Goal: Task Accomplishment & Management: Manage account settings

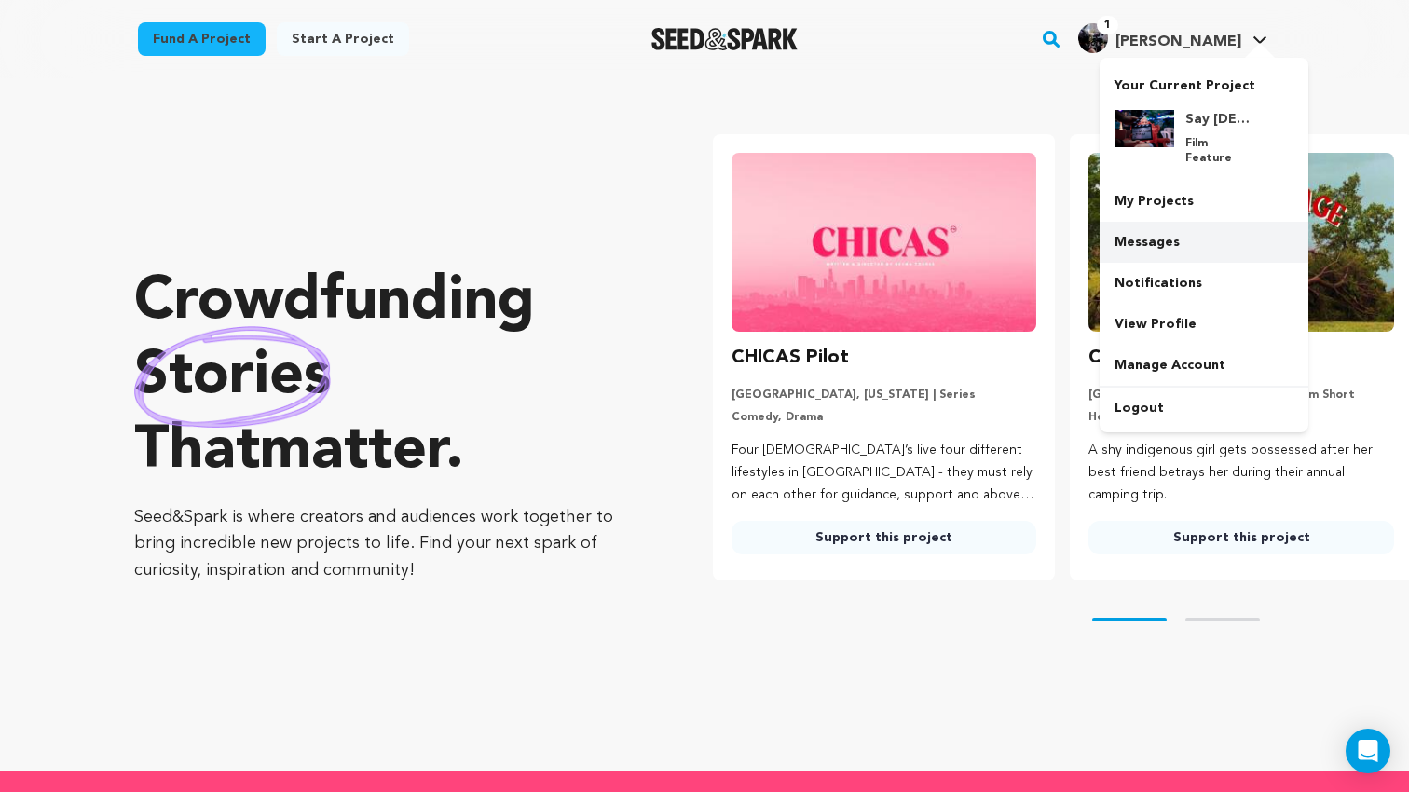
click at [1136, 222] on link "Messages" at bounding box center [1203, 242] width 209 height 41
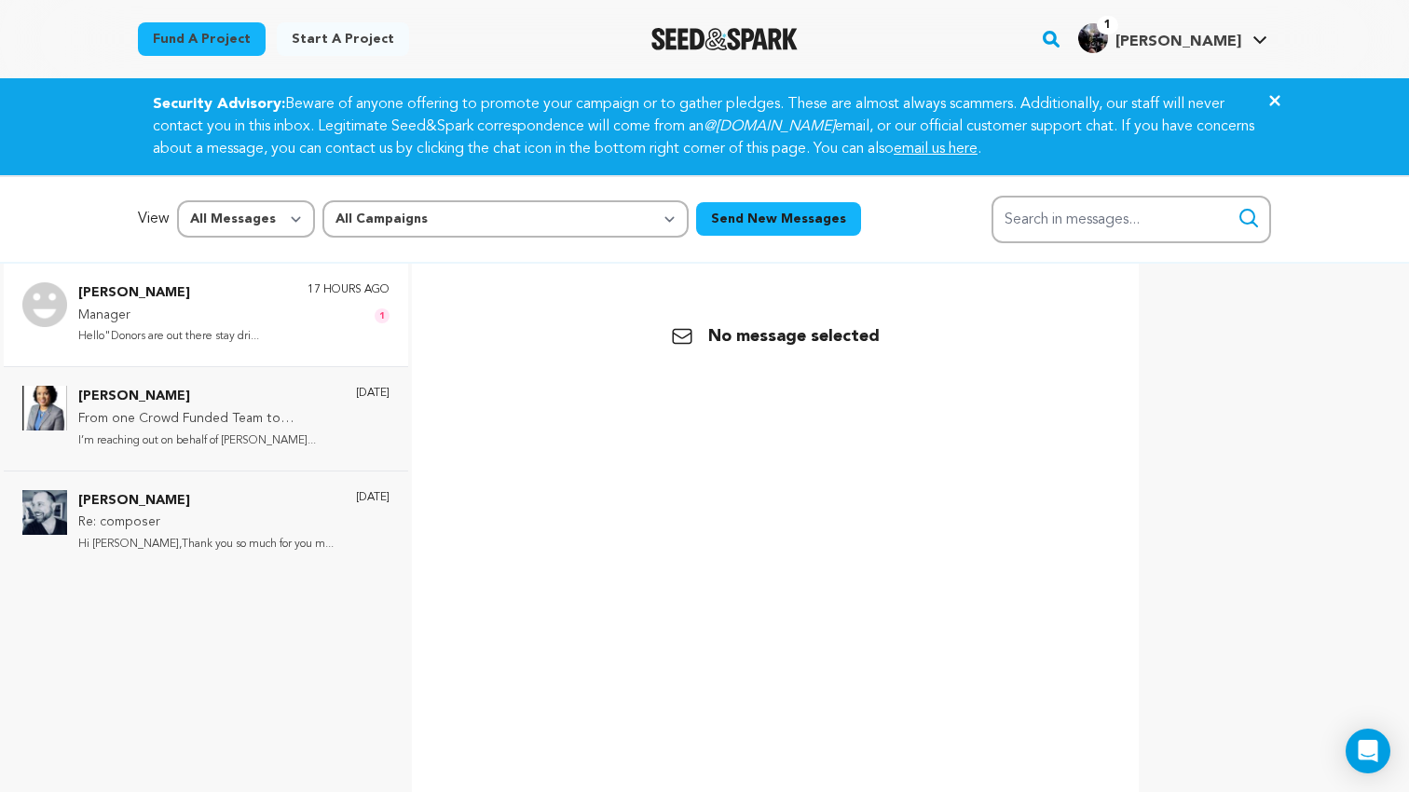
click at [277, 317] on div "Sarah Joy Manager Hello"Donors are out there stay dri... 17 hours ago 1" at bounding box center [233, 314] width 311 height 65
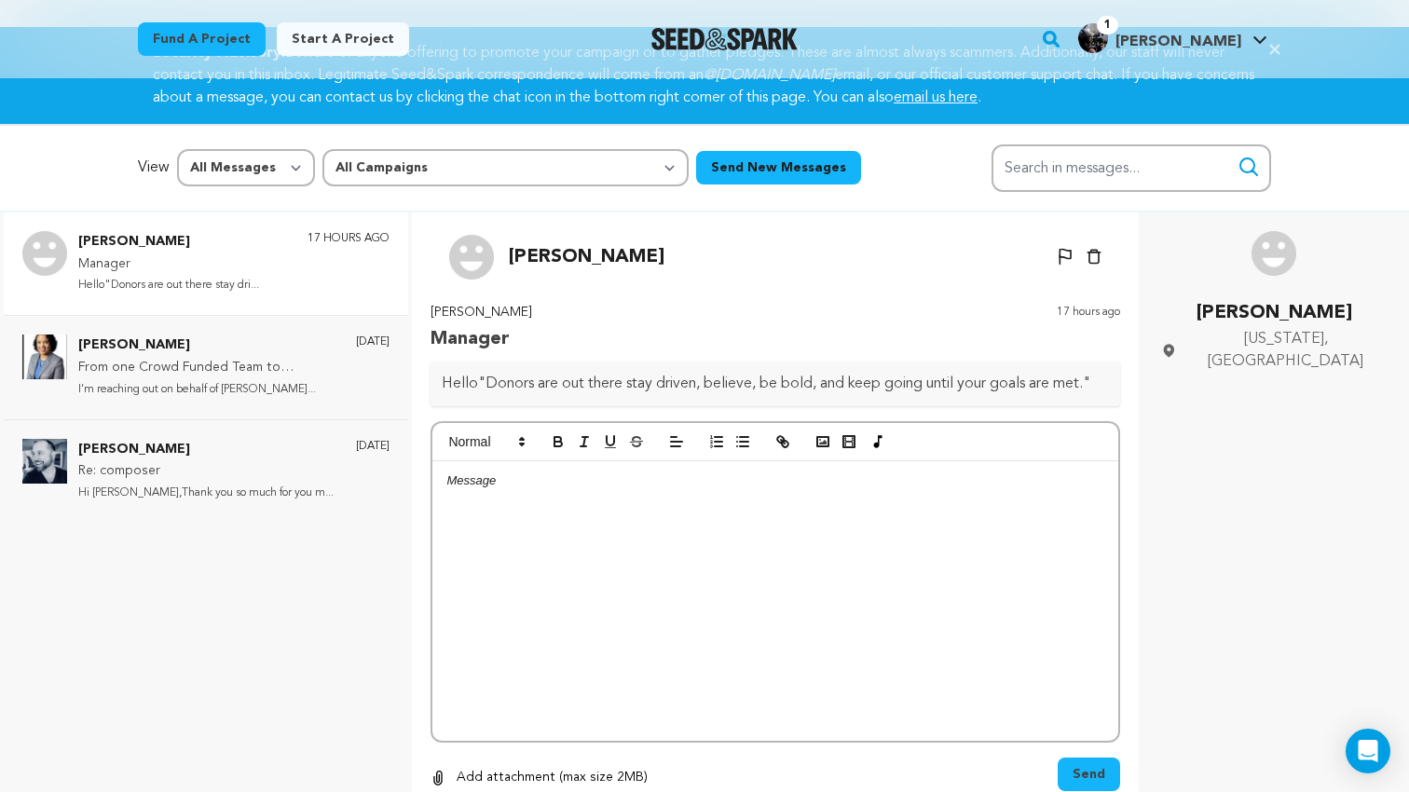
scroll to position [50, 0]
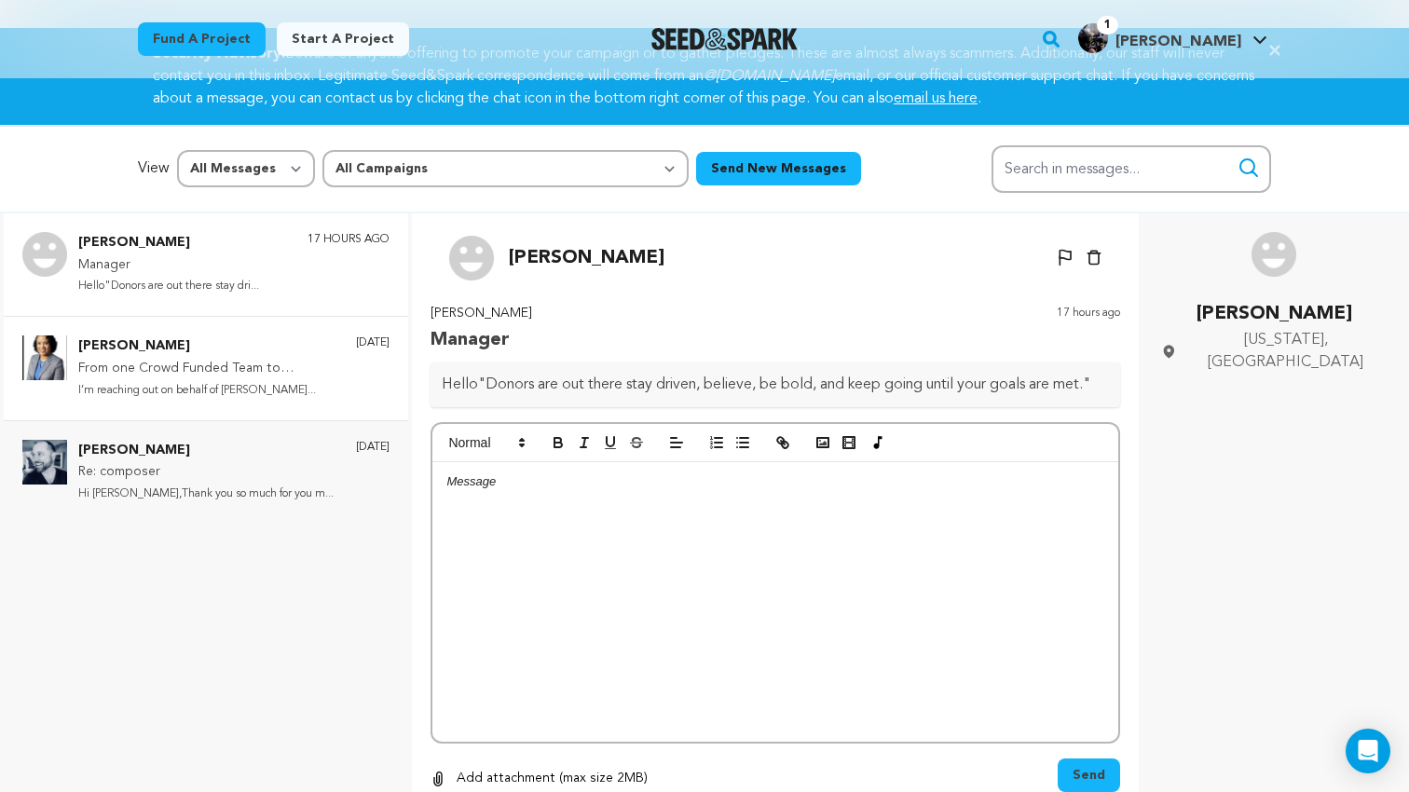
click at [216, 352] on p "Cheryl Warren" at bounding box center [207, 346] width 259 height 22
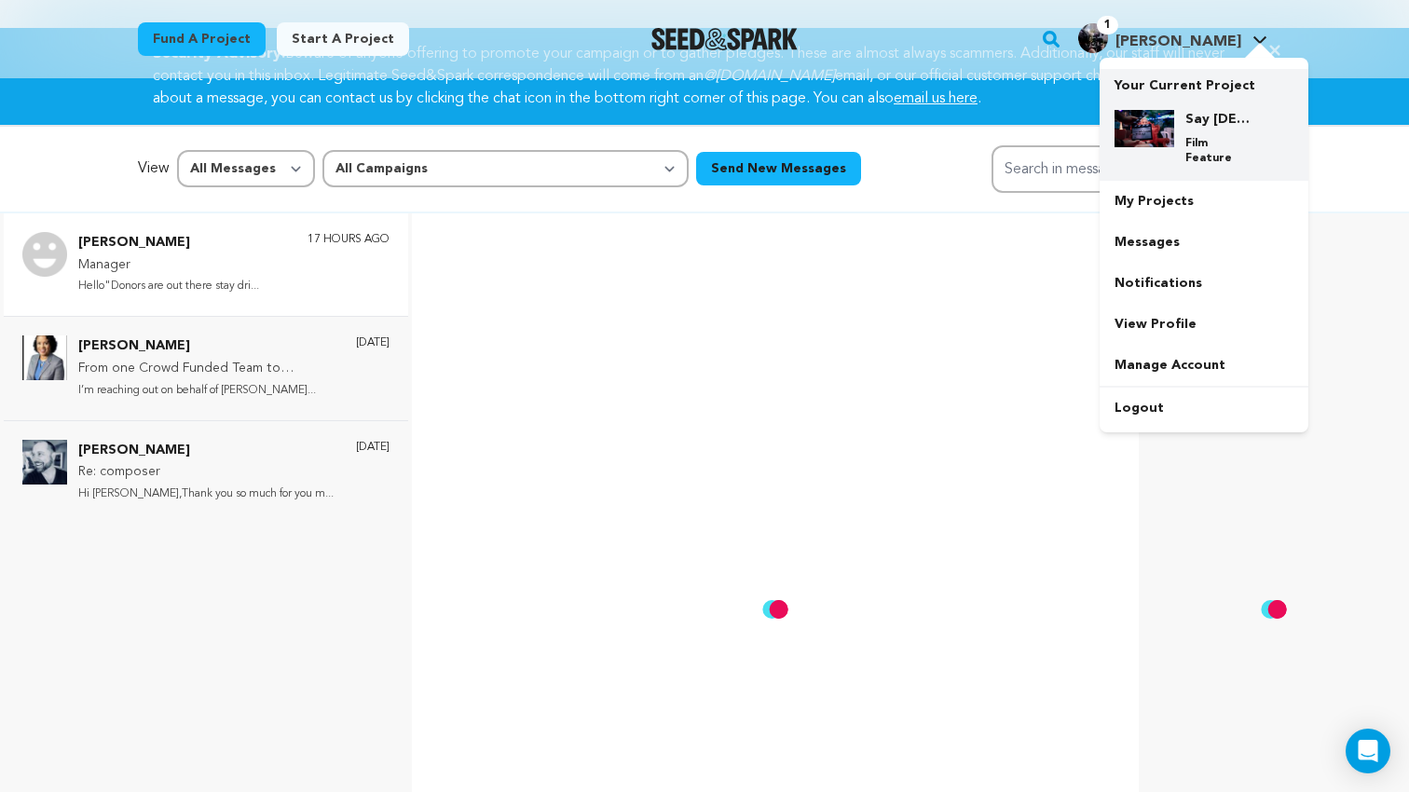
click at [1144, 117] on img at bounding box center [1144, 128] width 60 height 37
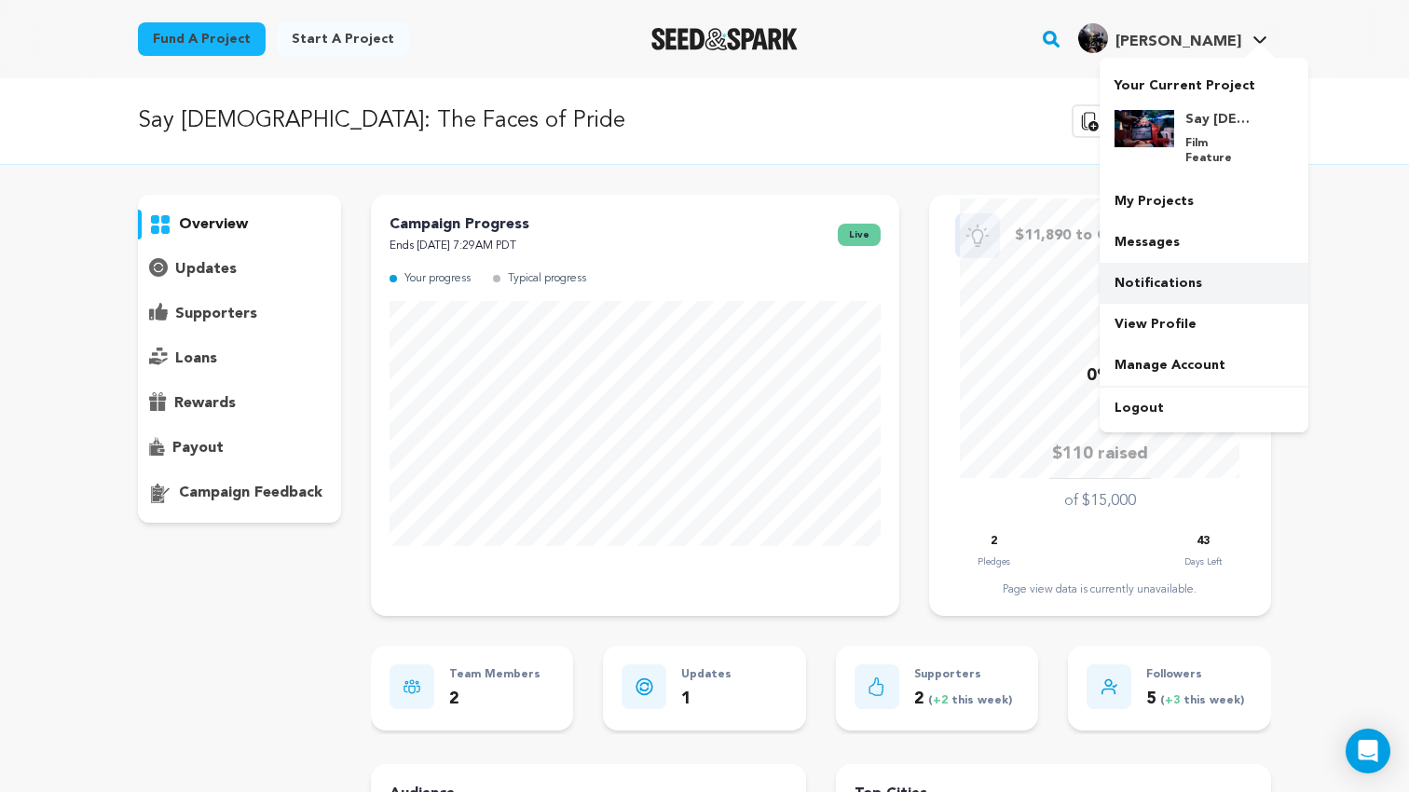
click at [1155, 265] on link "Notifications" at bounding box center [1203, 283] width 209 height 41
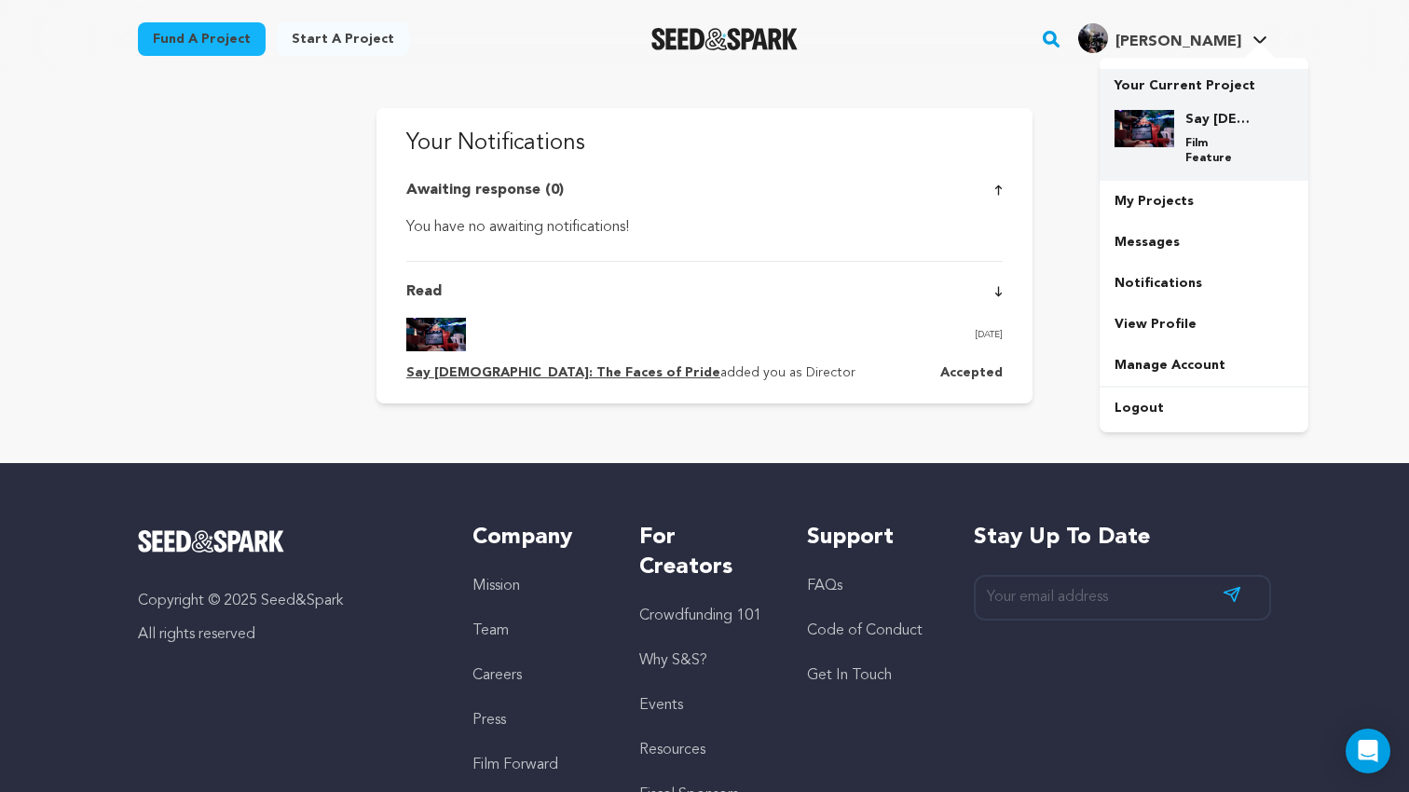
click at [1169, 114] on img at bounding box center [1144, 128] width 60 height 37
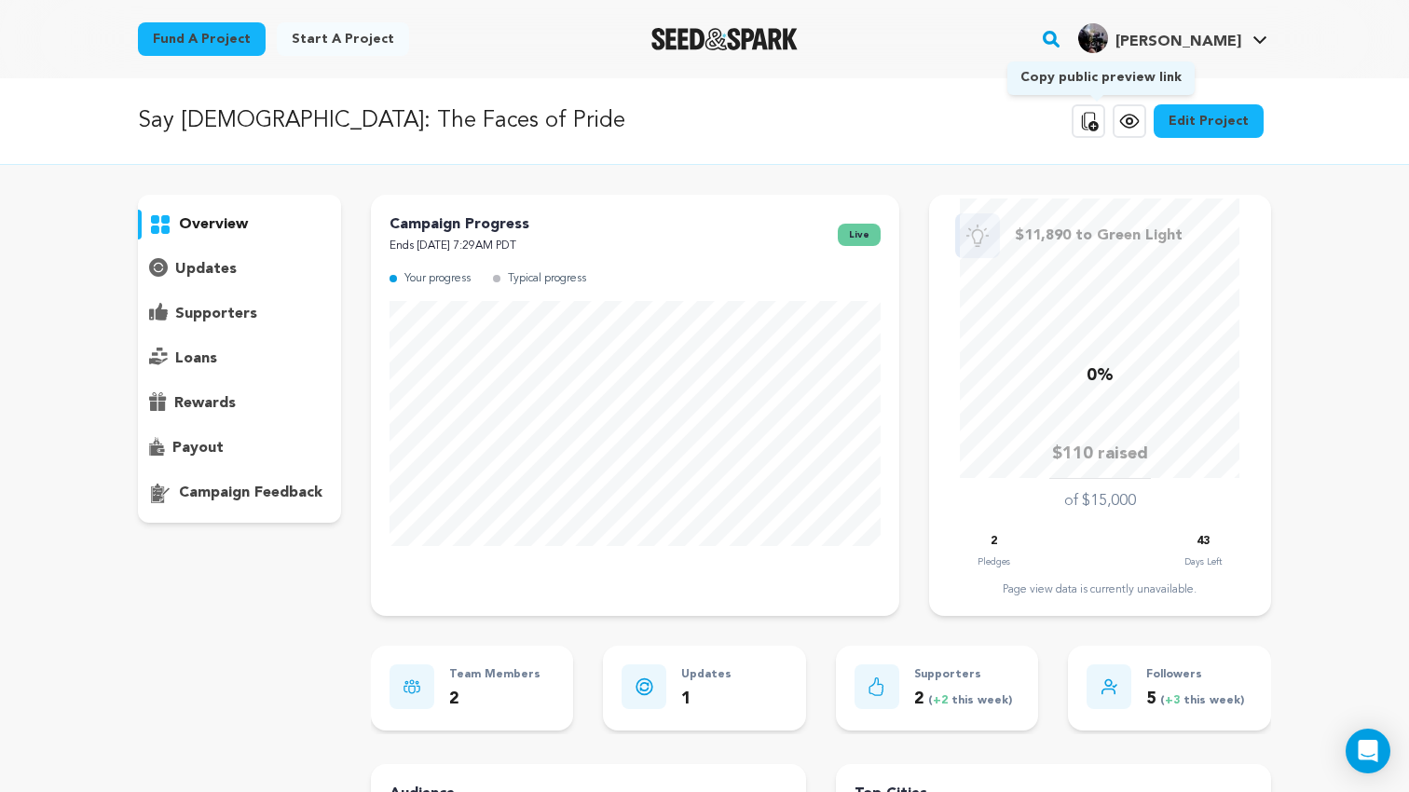
click at [1096, 117] on icon at bounding box center [1088, 121] width 22 height 22
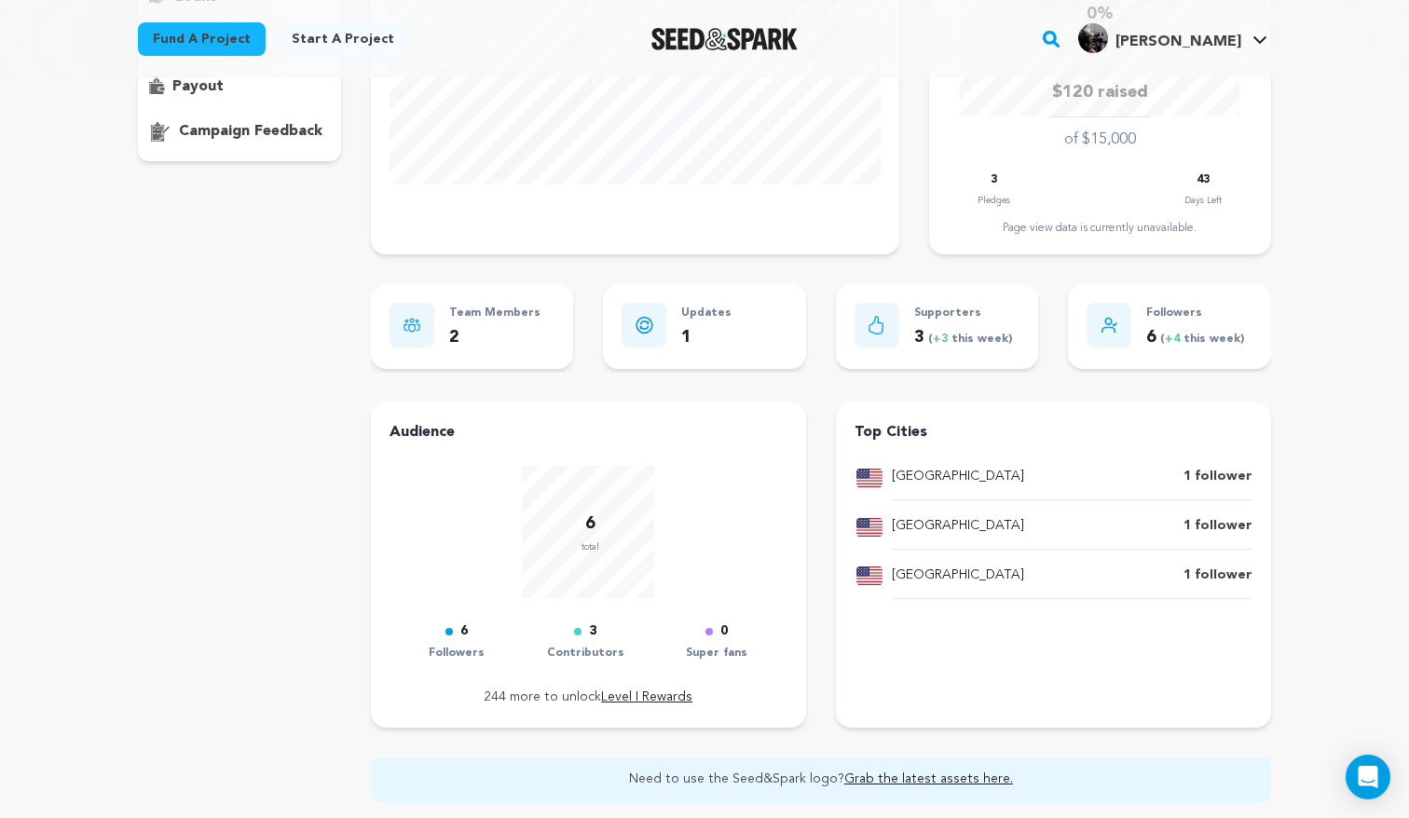
scroll to position [366, 0]
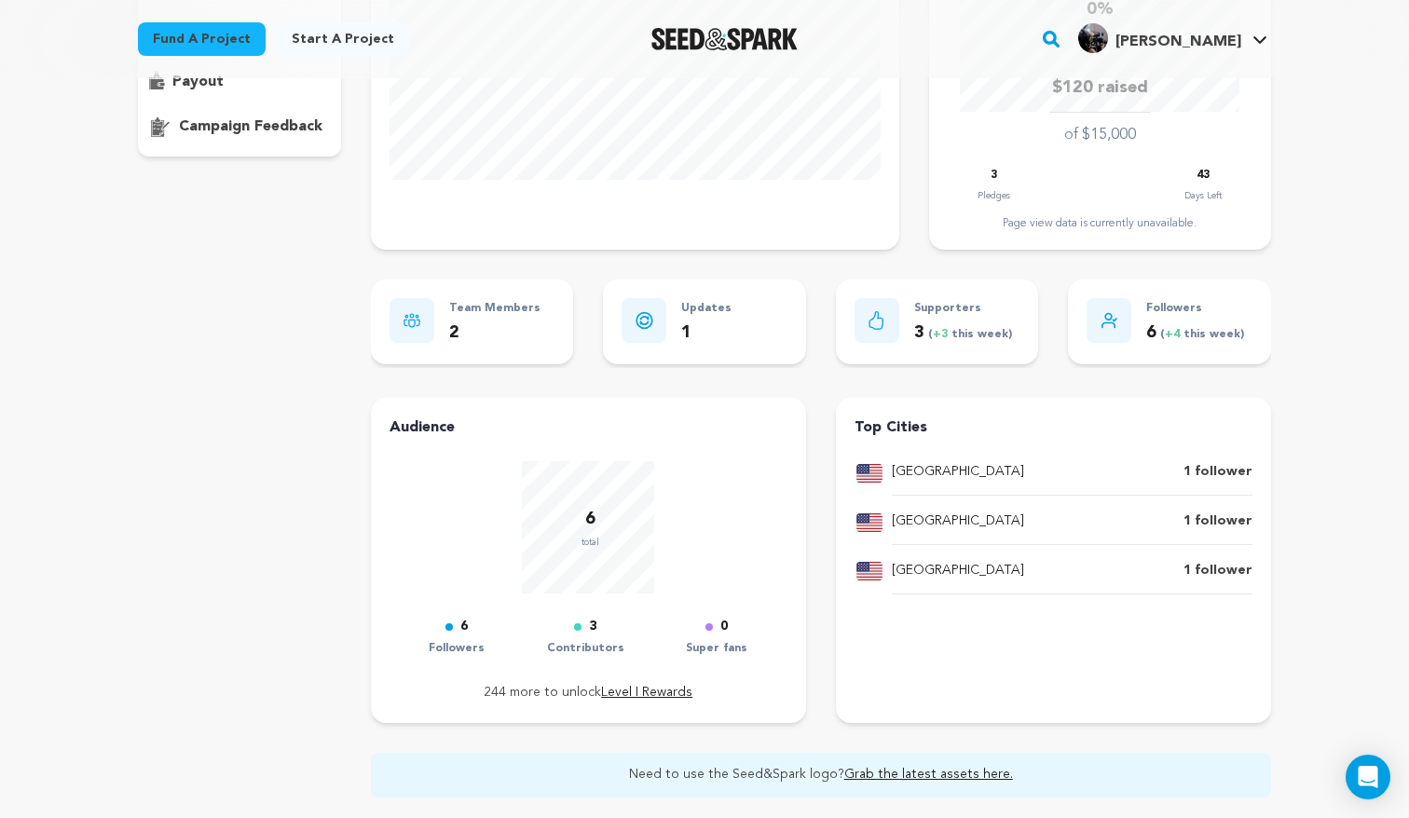
click at [706, 625] on div "0" at bounding box center [716, 627] width 61 height 22
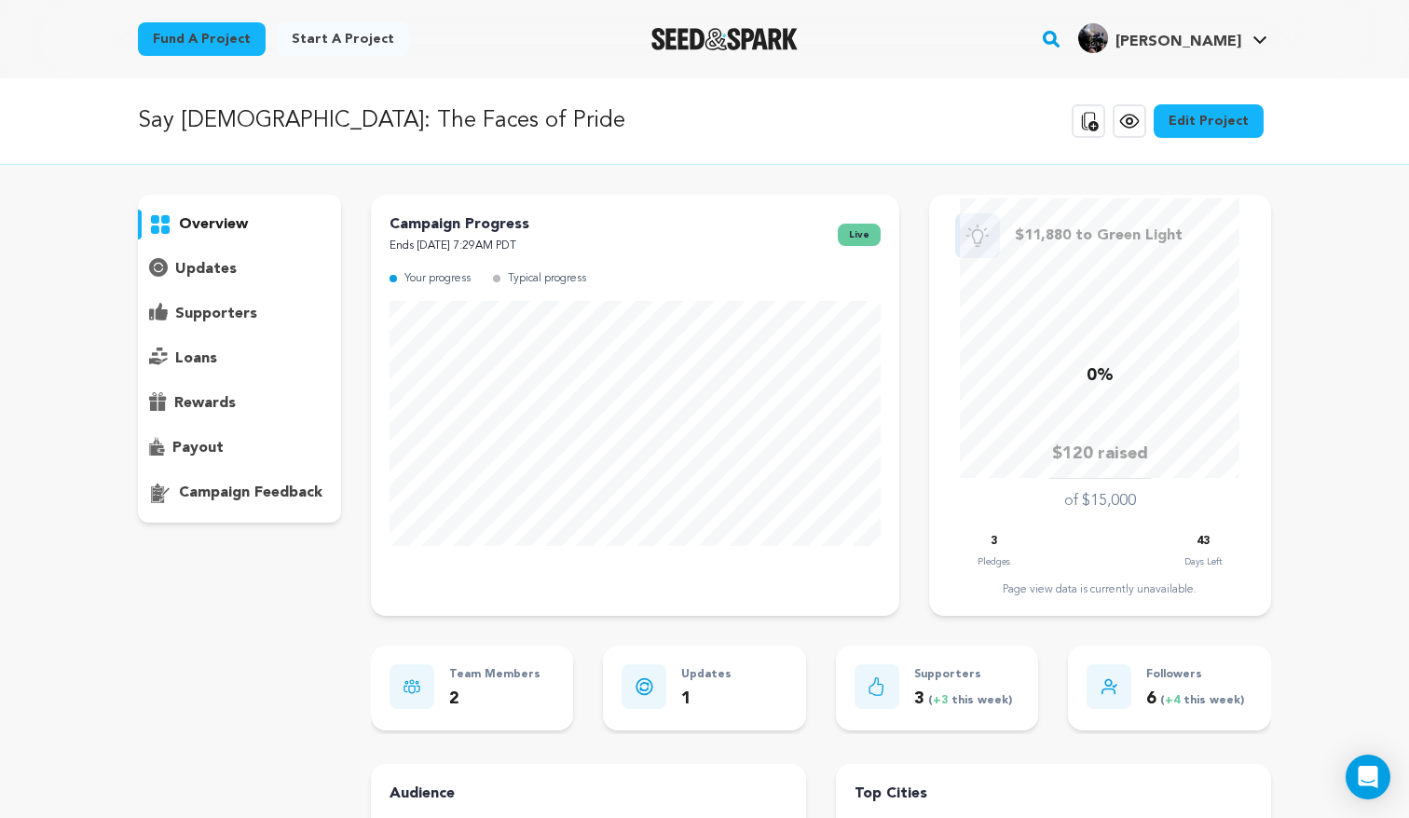
scroll to position [0, 0]
click at [194, 349] on p "loans" at bounding box center [196, 358] width 42 height 22
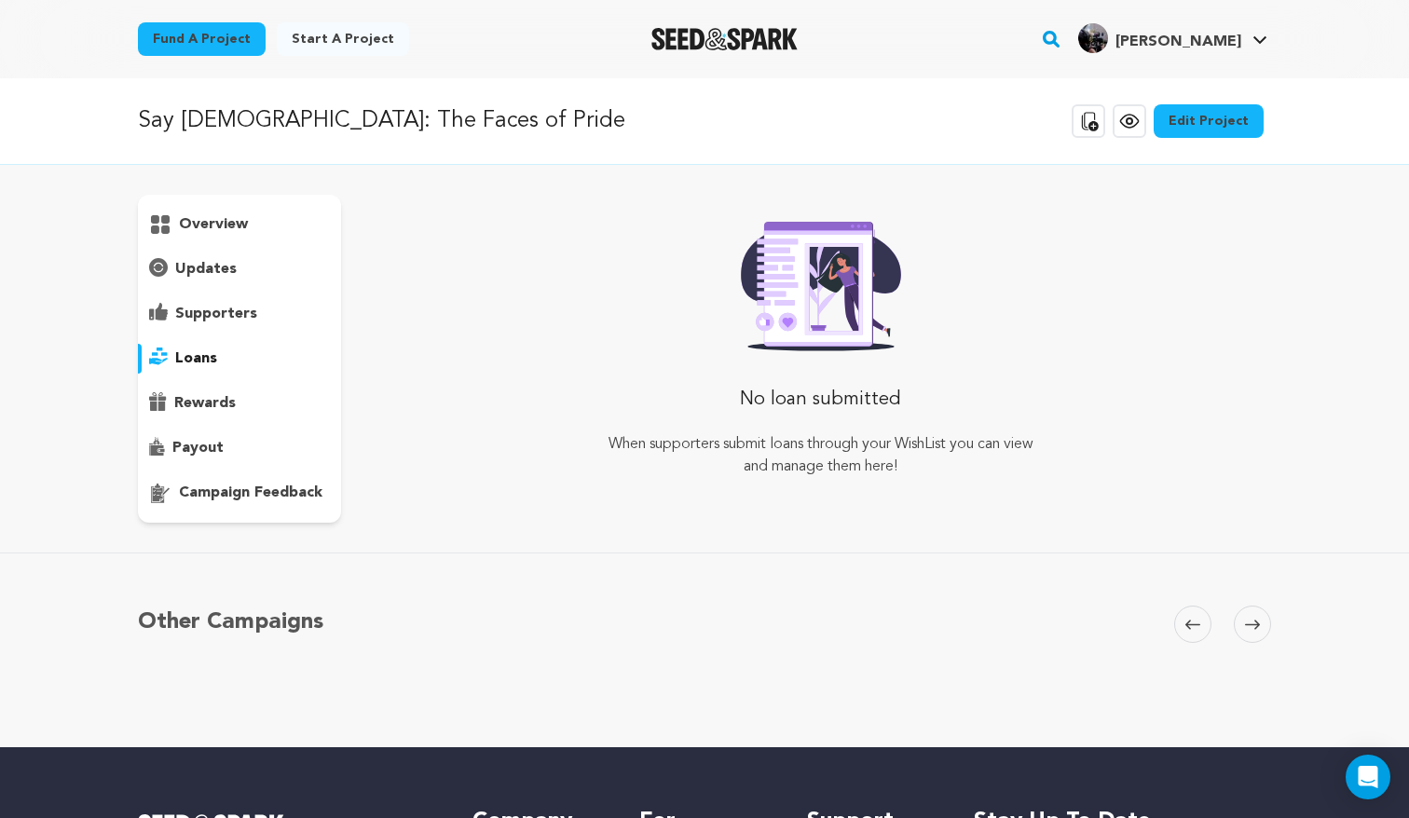
click at [197, 286] on div "overview" at bounding box center [239, 359] width 203 height 328
click at [197, 307] on p "supporters" at bounding box center [216, 314] width 82 height 22
